Goal: Information Seeking & Learning: Learn about a topic

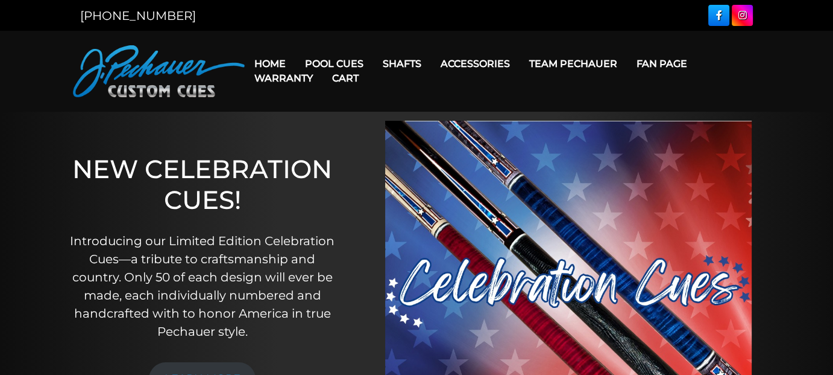
click at [327, 63] on link "Cart" at bounding box center [346, 78] width 46 height 31
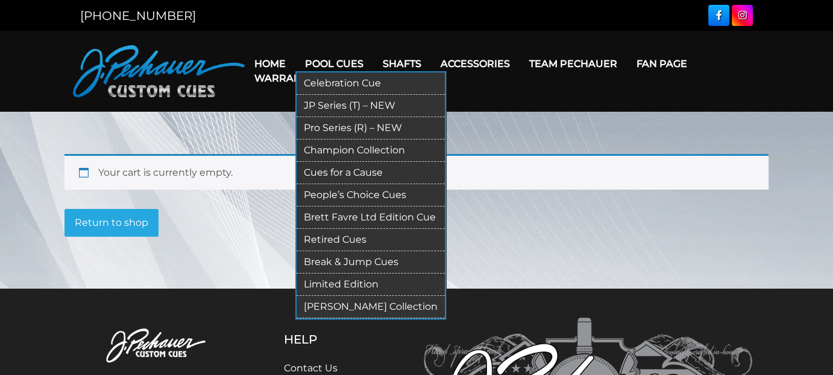
click at [362, 283] on link "Limited Edition" at bounding box center [371, 284] width 148 height 22
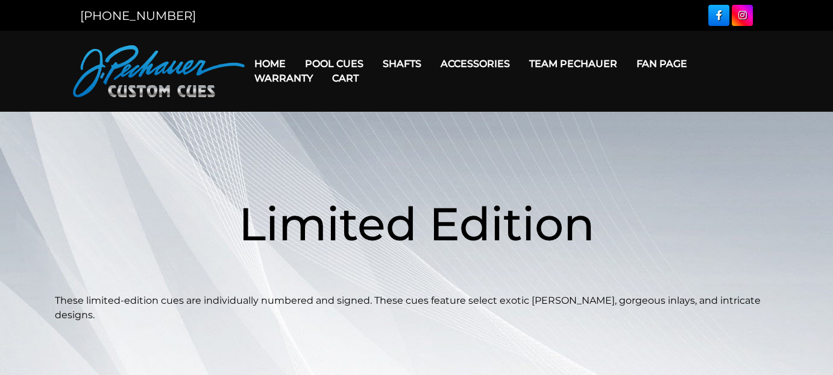
click at [326, 63] on link "Cart" at bounding box center [346, 78] width 46 height 31
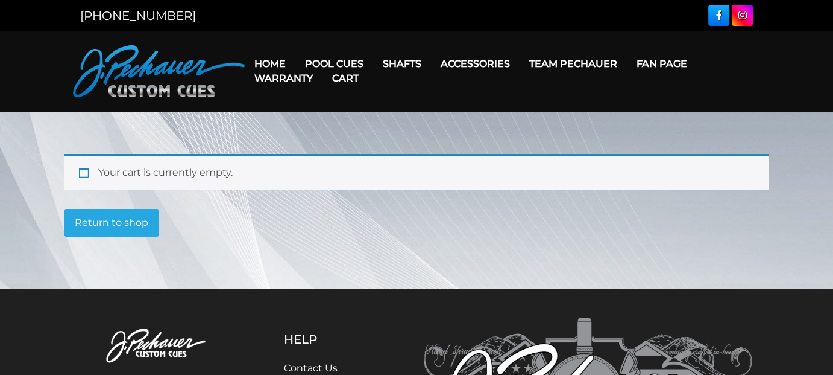
click at [326, 63] on link "Cart" at bounding box center [346, 78] width 46 height 31
click at [320, 66] on link "Warranty" at bounding box center [284, 78] width 78 height 31
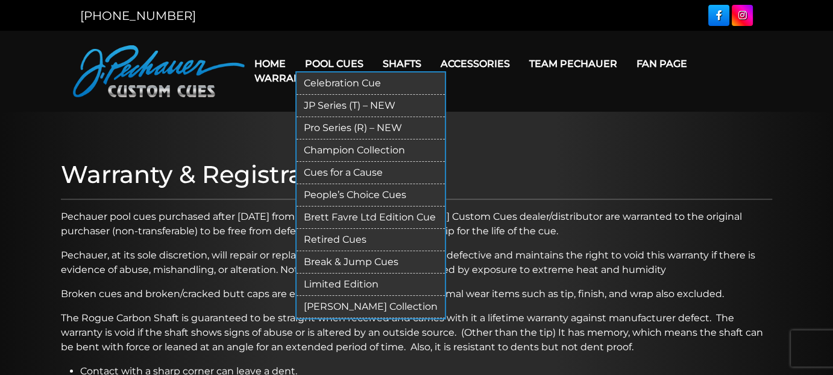
click at [355, 103] on link "JP Series (T) – NEW" at bounding box center [371, 106] width 148 height 22
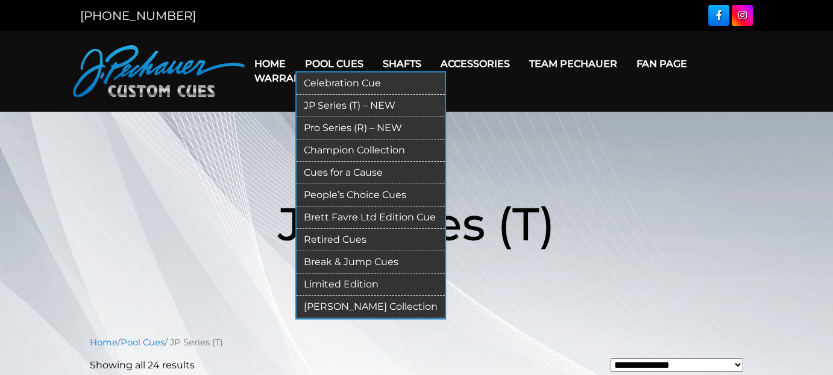
click at [352, 124] on link "Pro Series (R) – NEW" at bounding box center [371, 128] width 148 height 22
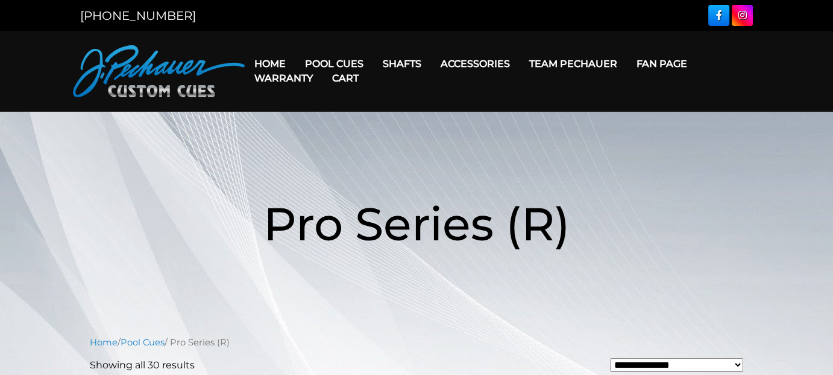
click at [545, 62] on link "Team Pechauer" at bounding box center [573, 63] width 107 height 31
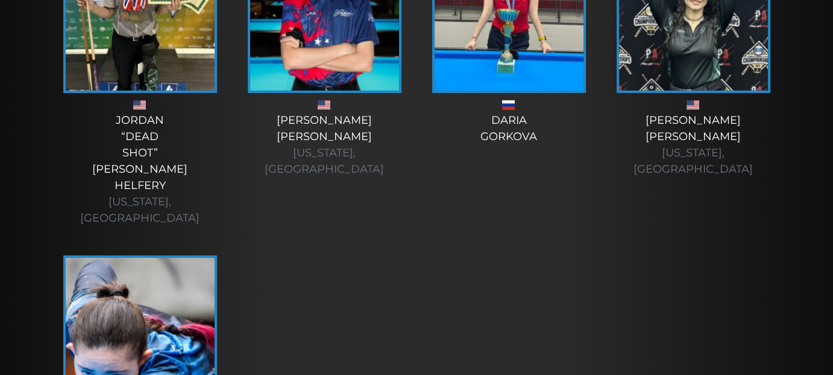
scroll to position [4348, 0]
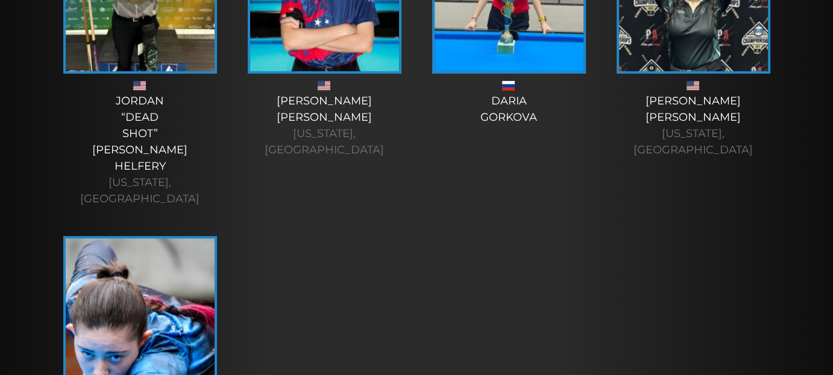
click at [125, 238] on img at bounding box center [140, 326] width 149 height 176
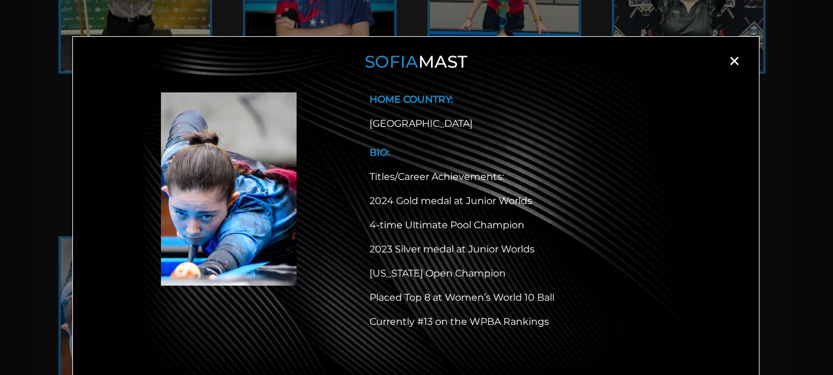
click at [127, 134] on div at bounding box center [229, 222] width 267 height 261
click at [732, 65] on span "×" at bounding box center [735, 61] width 18 height 18
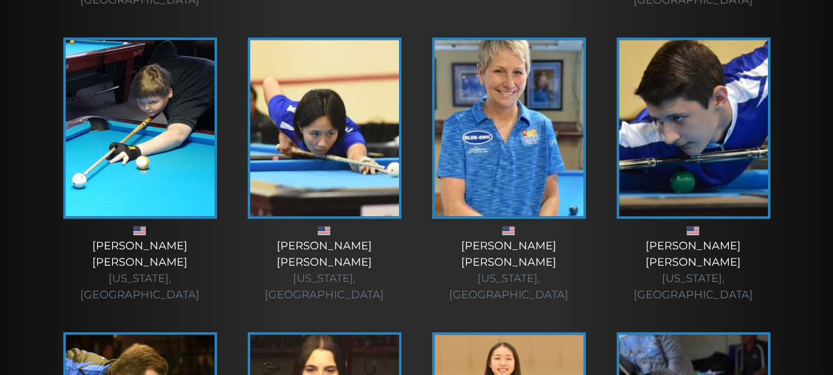
scroll to position [1194, 0]
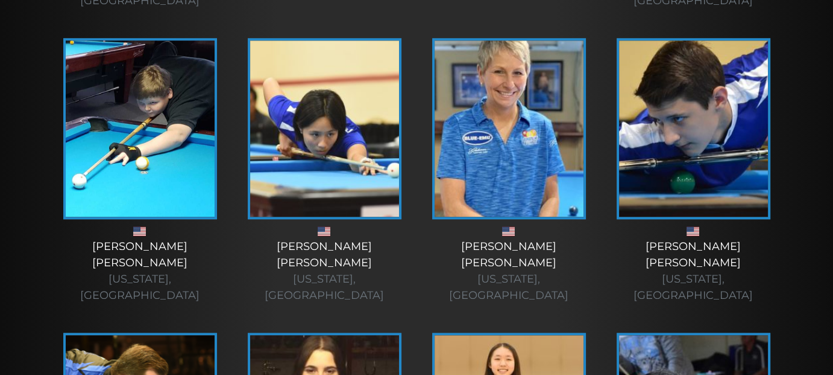
click at [701, 106] on img at bounding box center [693, 128] width 149 height 176
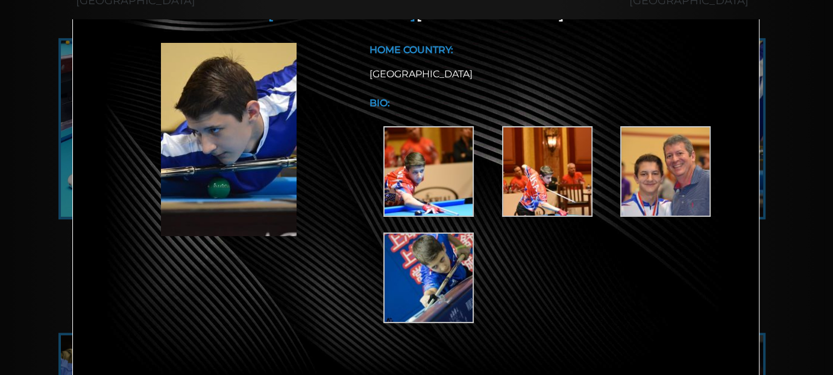
scroll to position [0, 0]
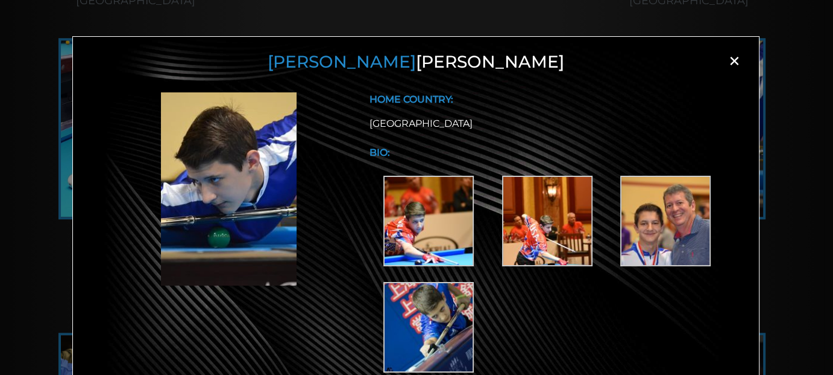
click at [730, 62] on span "×" at bounding box center [735, 61] width 18 height 18
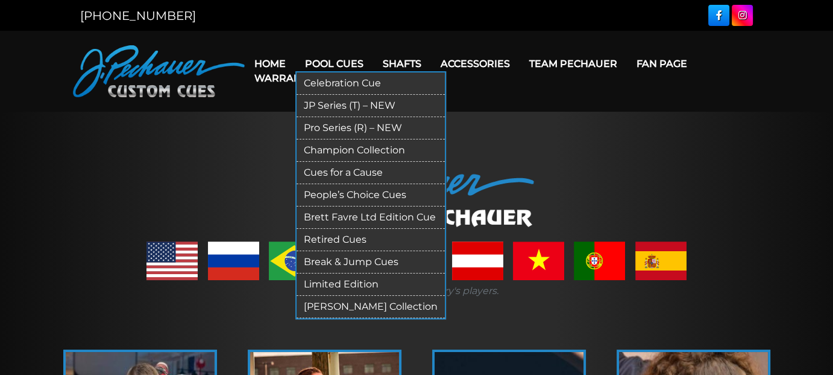
click at [355, 148] on link "Champion Collection" at bounding box center [371, 150] width 148 height 22
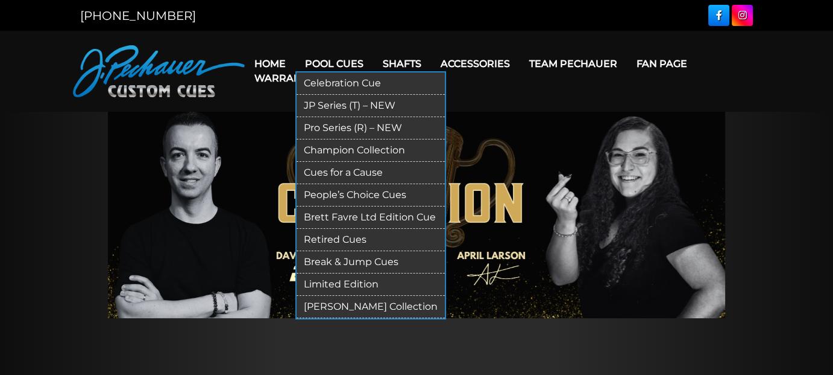
click at [355, 239] on link "Retired Cues" at bounding box center [371, 240] width 148 height 22
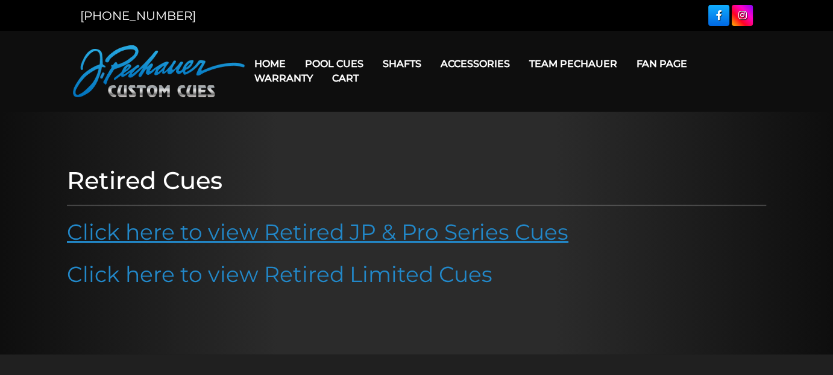
click at [365, 233] on link "Click here to view Retired JP & Pro Series Cues" at bounding box center [318, 231] width 502 height 27
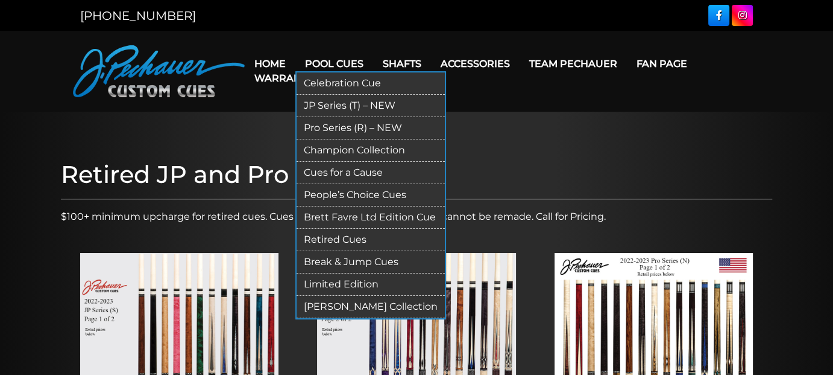
click at [341, 280] on link "Limited Edition" at bounding box center [371, 284] width 148 height 22
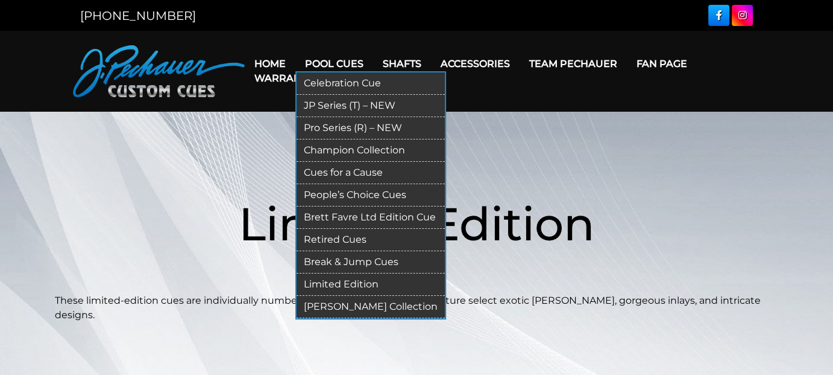
click at [355, 302] on link "[PERSON_NAME] Collection" at bounding box center [371, 307] width 148 height 22
click at [355, 198] on link "People’s Choice Cues" at bounding box center [371, 195] width 148 height 22
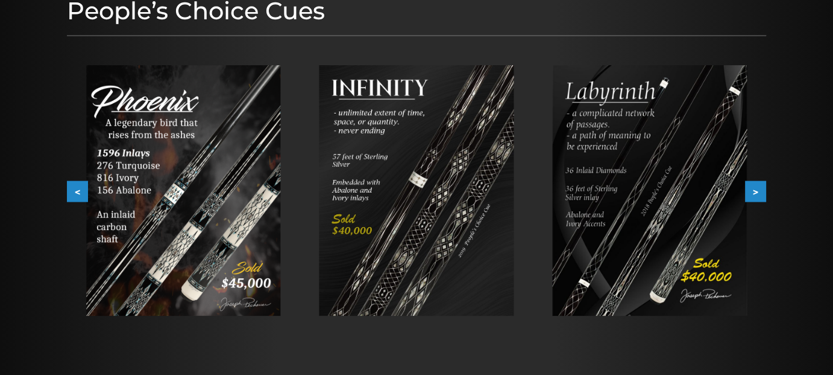
scroll to position [180, 0]
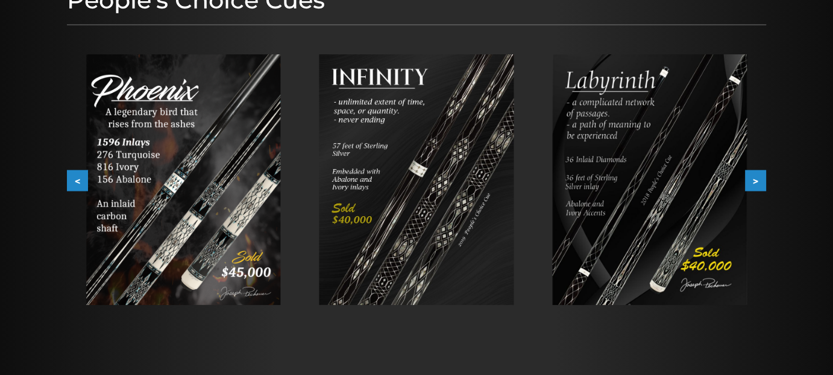
click at [762, 182] on button ">" at bounding box center [755, 180] width 21 height 21
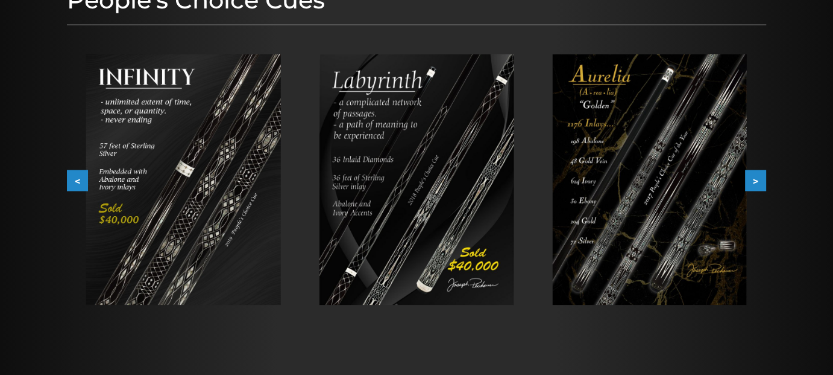
click at [762, 182] on button ">" at bounding box center [755, 180] width 21 height 21
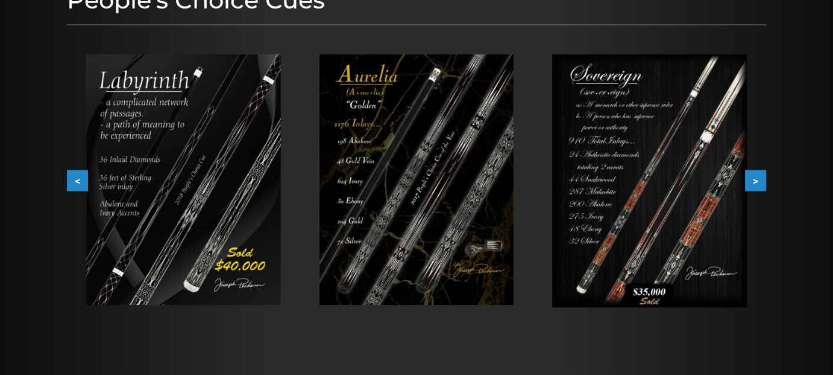
click at [435, 204] on img at bounding box center [417, 179] width 195 height 250
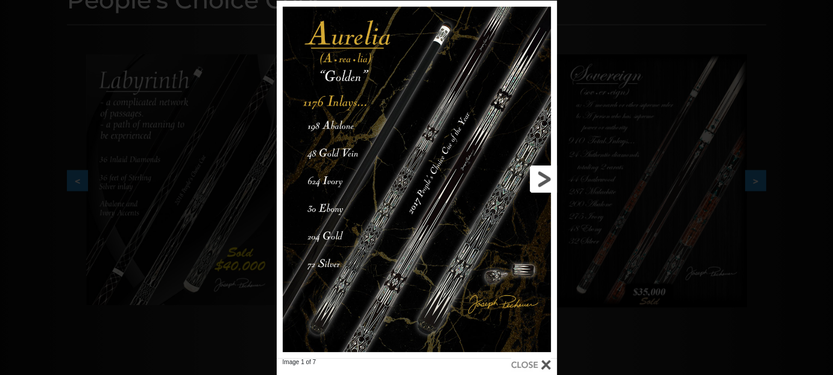
click at [544, 184] on link at bounding box center [494, 179] width 126 height 357
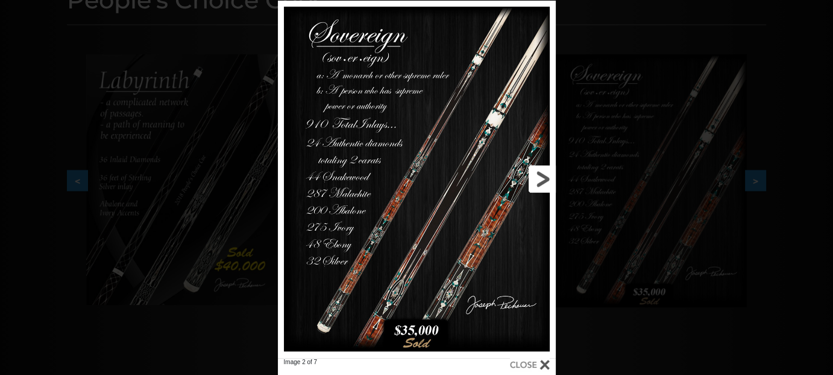
click at [545, 181] on link at bounding box center [493, 179] width 125 height 357
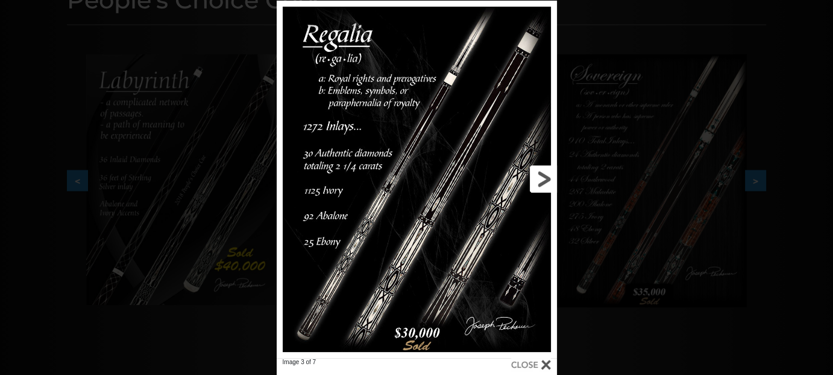
click at [545, 181] on link at bounding box center [494, 179] width 126 height 357
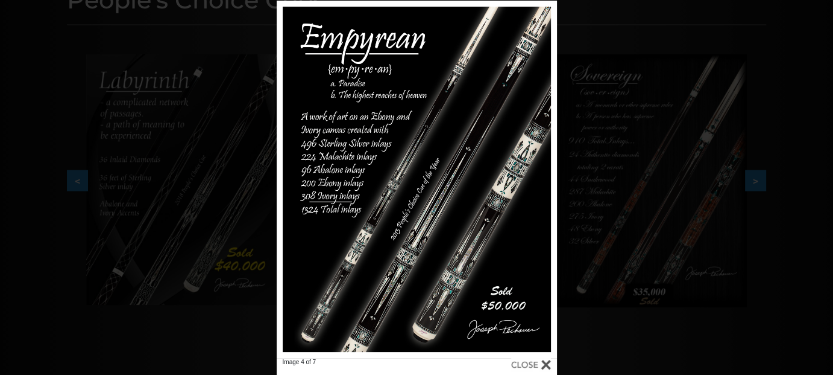
click at [542, 364] on div at bounding box center [531, 364] width 40 height 13
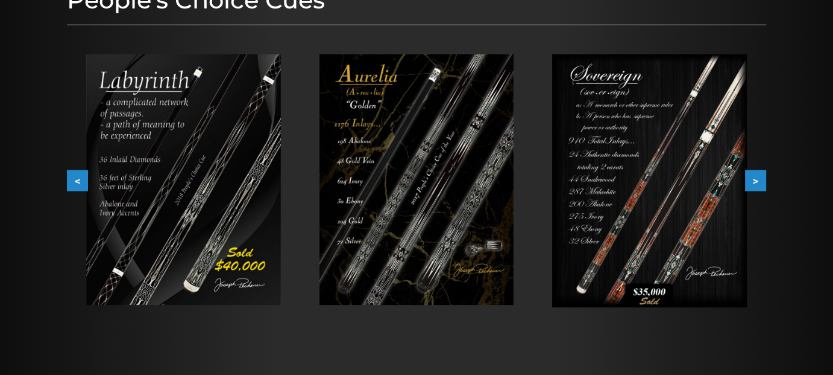
click at [754, 186] on button ">" at bounding box center [755, 180] width 21 height 21
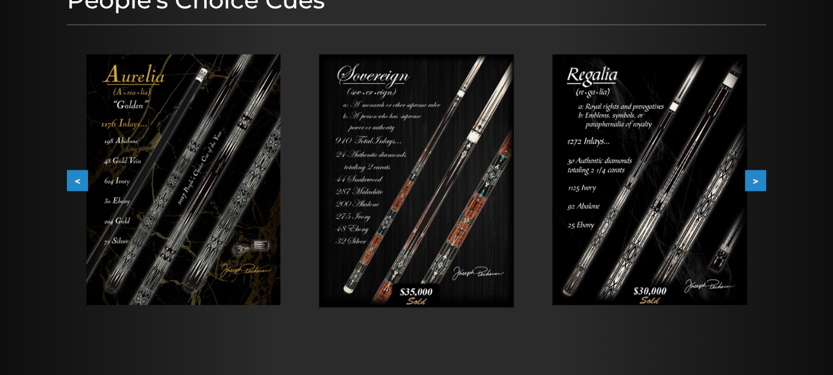
click at [754, 186] on button ">" at bounding box center [755, 180] width 21 height 21
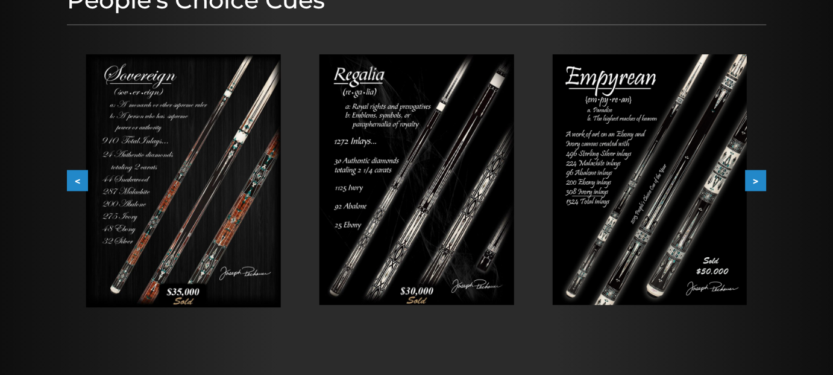
click at [754, 186] on button ">" at bounding box center [755, 180] width 21 height 21
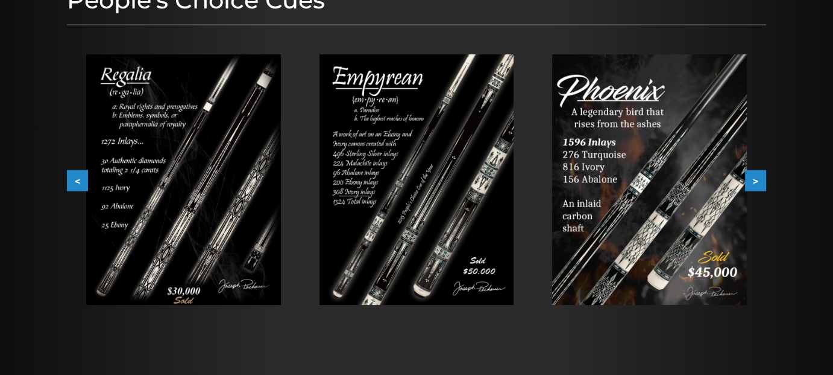
click at [754, 186] on button ">" at bounding box center [755, 180] width 21 height 21
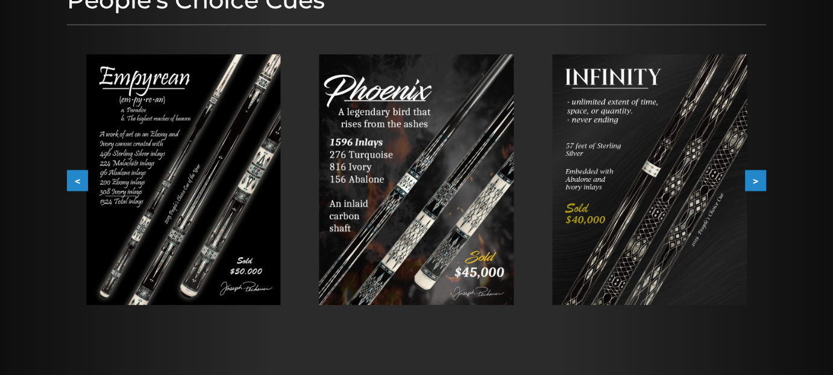
click at [754, 186] on button ">" at bounding box center [755, 180] width 21 height 21
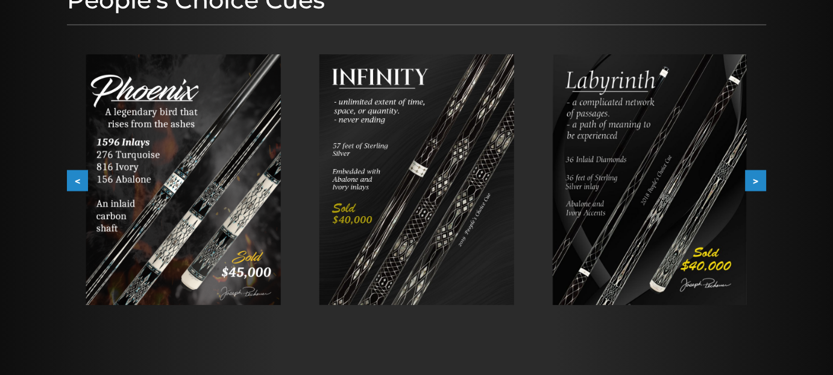
click at [754, 186] on button ">" at bounding box center [755, 180] width 21 height 21
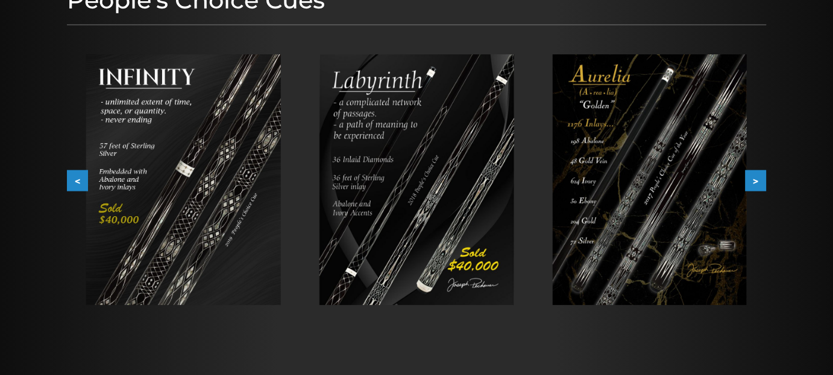
click at [754, 186] on button ">" at bounding box center [755, 180] width 21 height 21
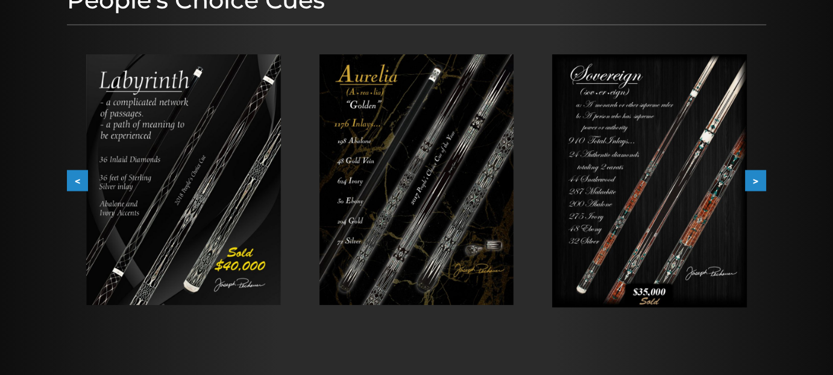
click at [754, 186] on button ">" at bounding box center [755, 180] width 21 height 21
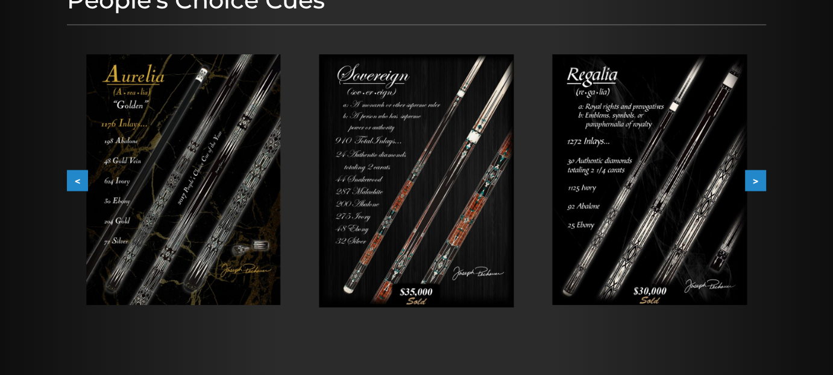
click at [754, 186] on button ">" at bounding box center [755, 180] width 21 height 21
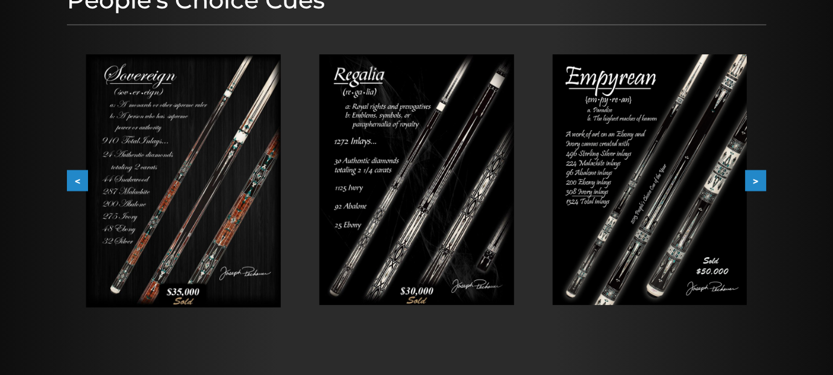
click at [754, 186] on button ">" at bounding box center [755, 180] width 21 height 21
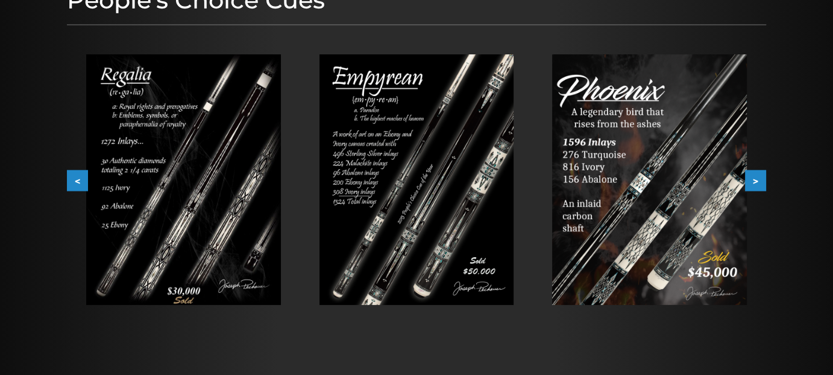
click at [754, 186] on button ">" at bounding box center [755, 180] width 21 height 21
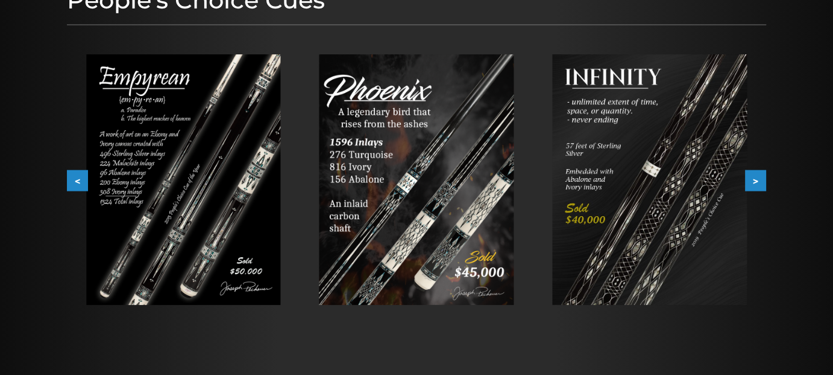
click at [754, 186] on button ">" at bounding box center [755, 180] width 21 height 21
